Goal: Task Accomplishment & Management: Manage account settings

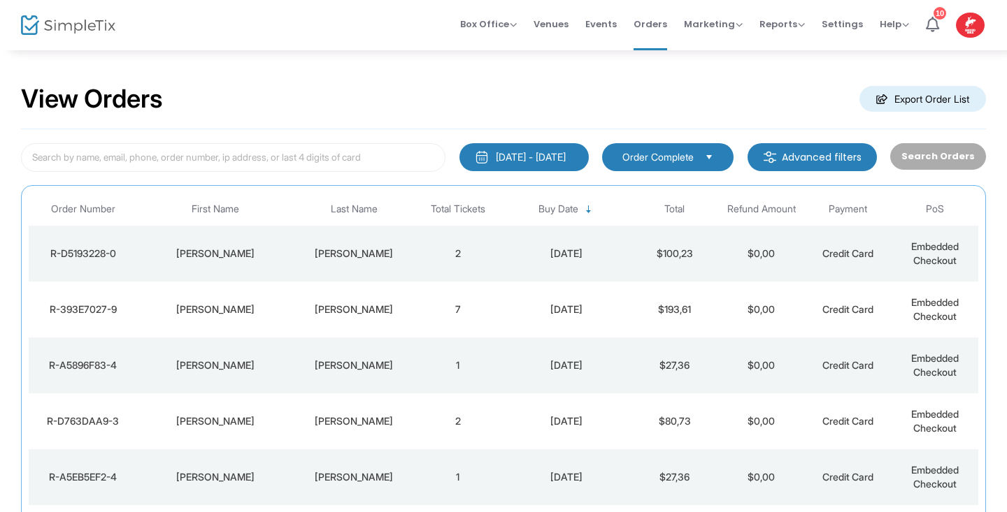
click at [62, 29] on img at bounding box center [68, 25] width 94 height 20
click at [352, 238] on td "[PERSON_NAME]" at bounding box center [354, 254] width 122 height 56
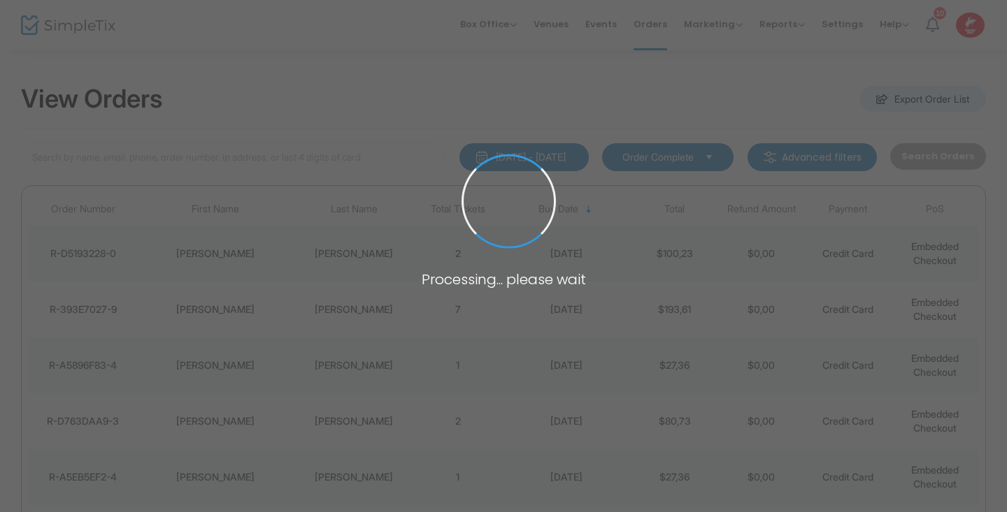
click at [352, 238] on span at bounding box center [503, 256] width 1007 height 512
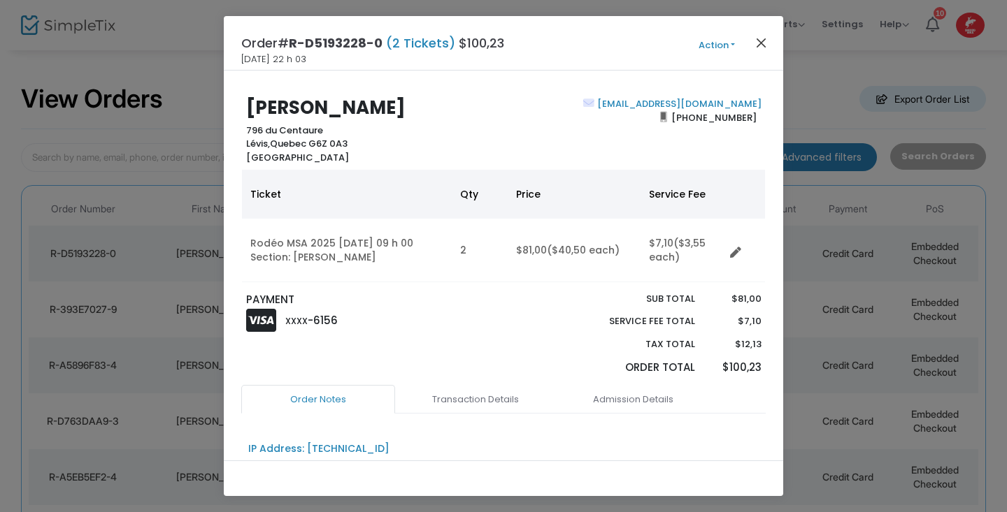
click at [760, 41] on button "Close" at bounding box center [761, 43] width 18 height 18
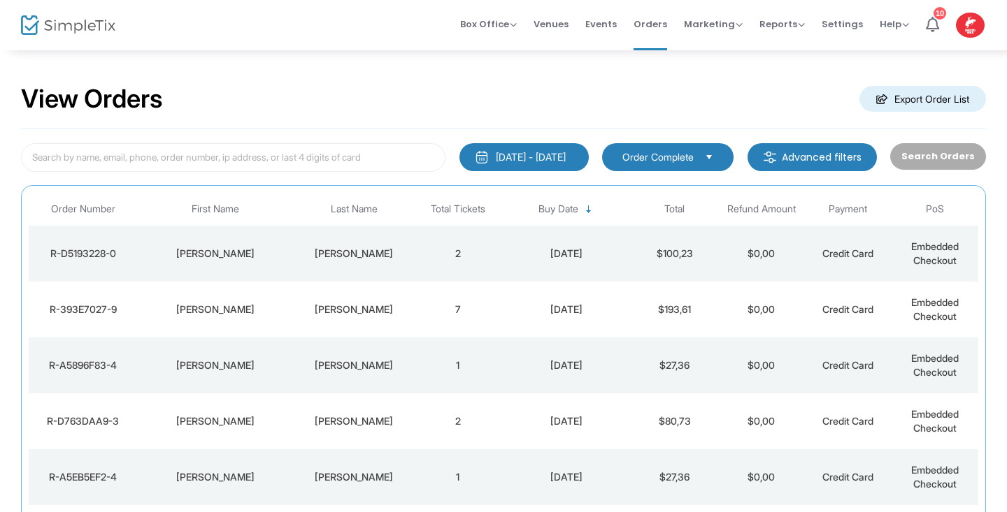
click at [204, 316] on td "[PERSON_NAME]" at bounding box center [215, 310] width 156 height 56
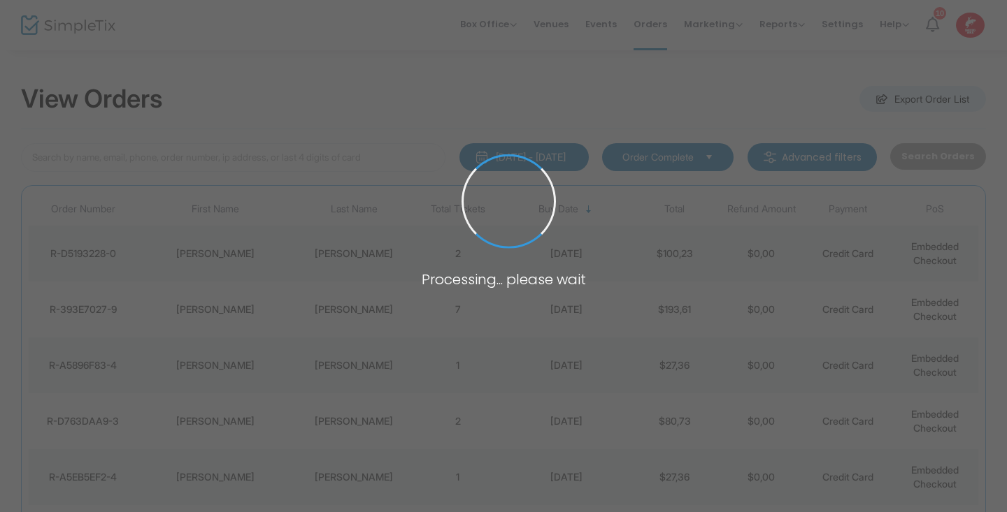
click at [204, 316] on span at bounding box center [503, 256] width 1007 height 512
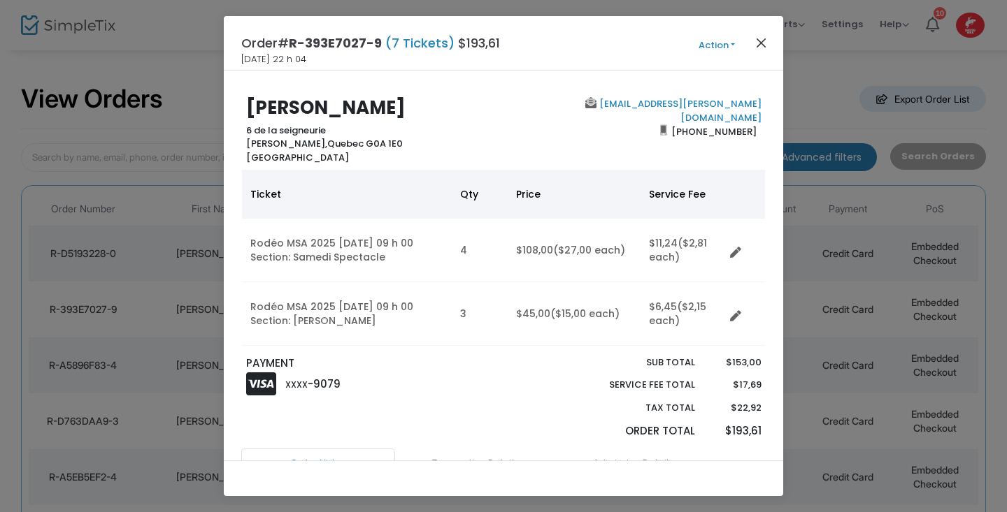
click at [761, 36] on button "Close" at bounding box center [761, 43] width 18 height 18
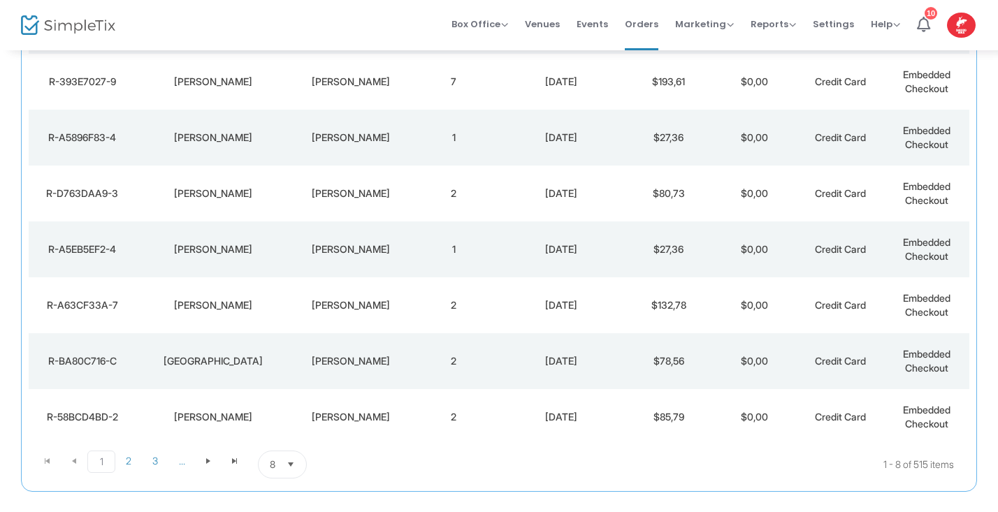
scroll to position [297, 0]
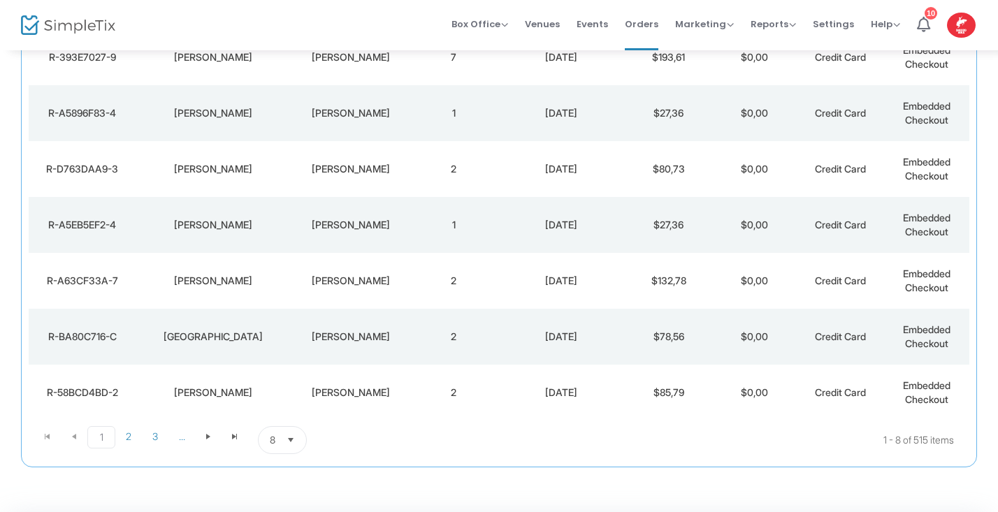
scroll to position [297, 0]
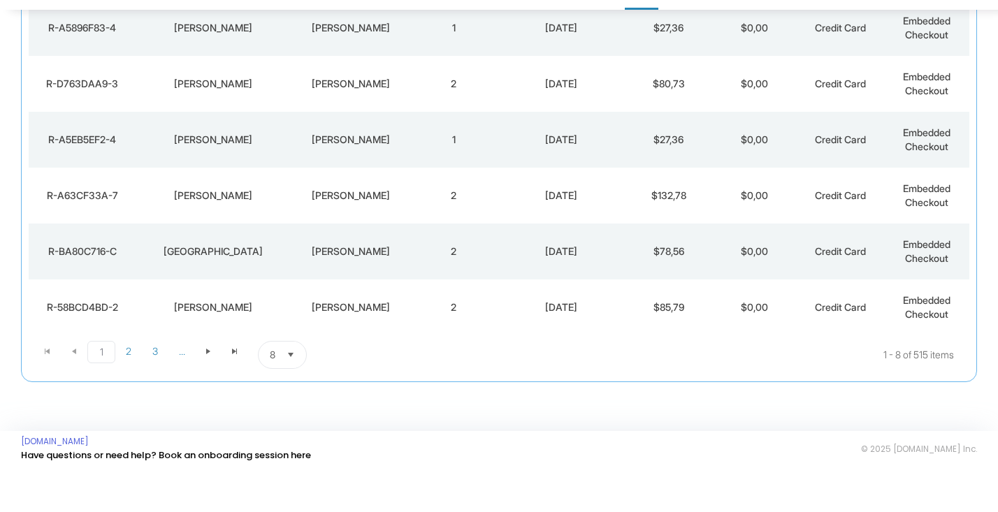
click at [291, 384] on span "Select" at bounding box center [291, 395] width 23 height 23
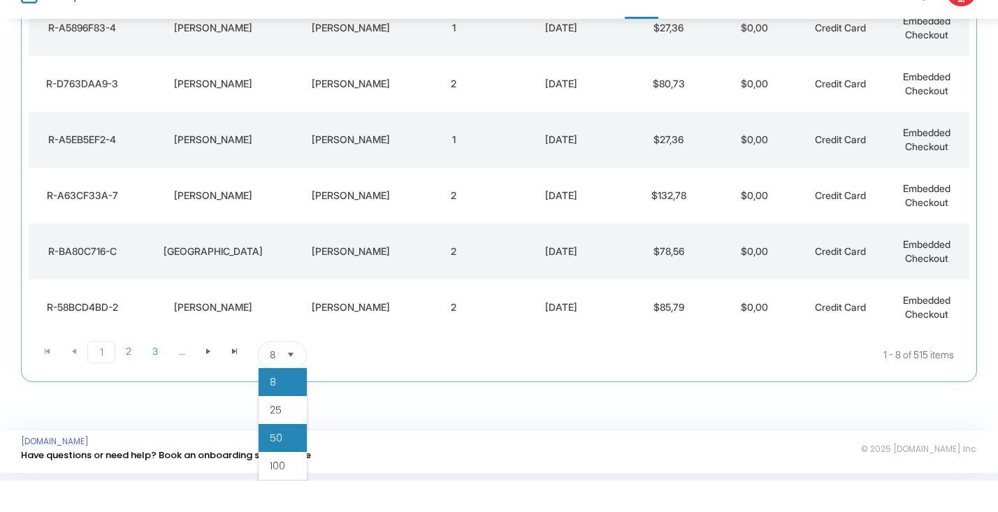
click at [284, 456] on li "50" at bounding box center [283, 470] width 48 height 28
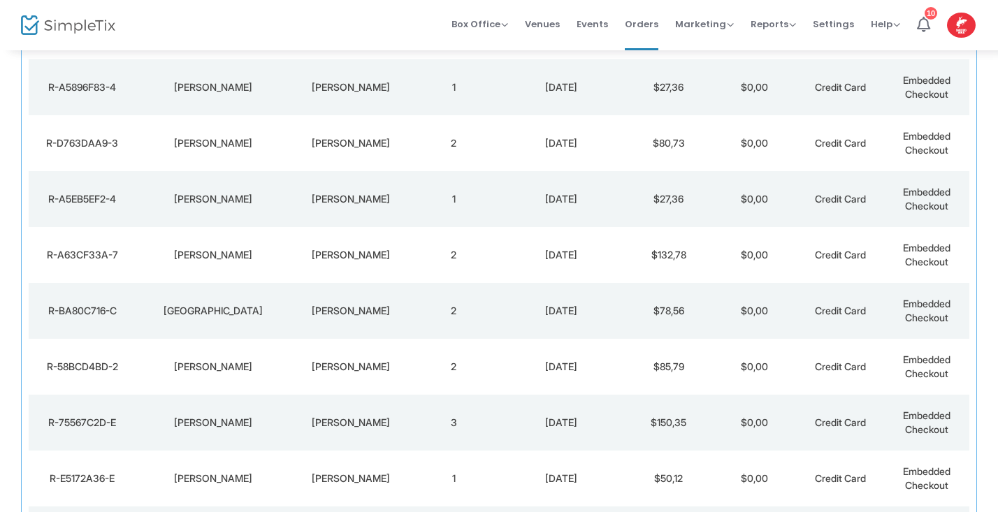
scroll to position [0, 0]
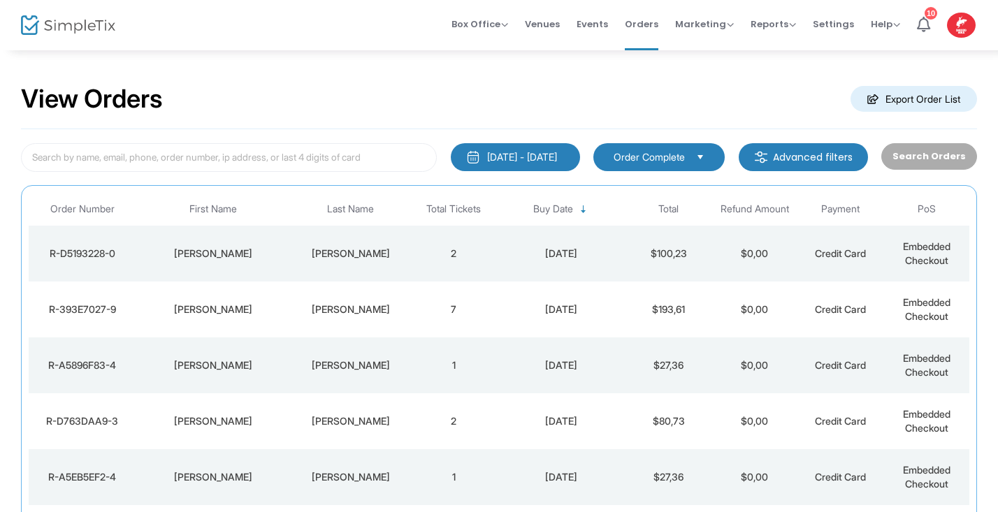
click at [31, 31] on img at bounding box center [68, 25] width 94 height 20
